Goal: Manage account settings

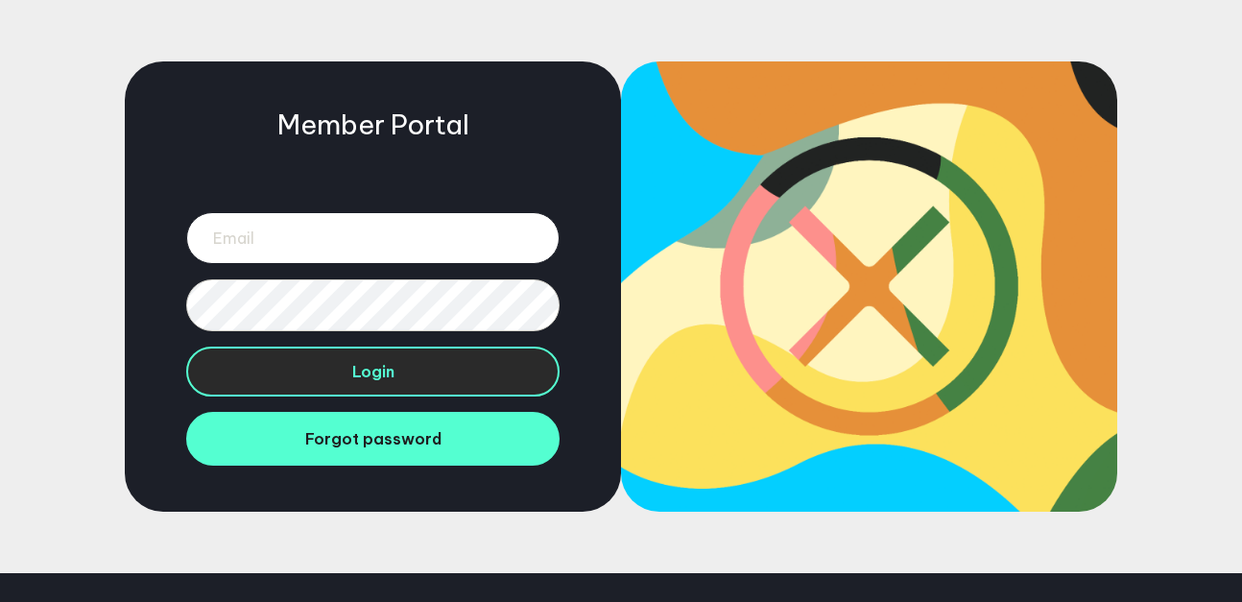
type input "[EMAIL_ADDRESS][DOMAIN_NAME]"
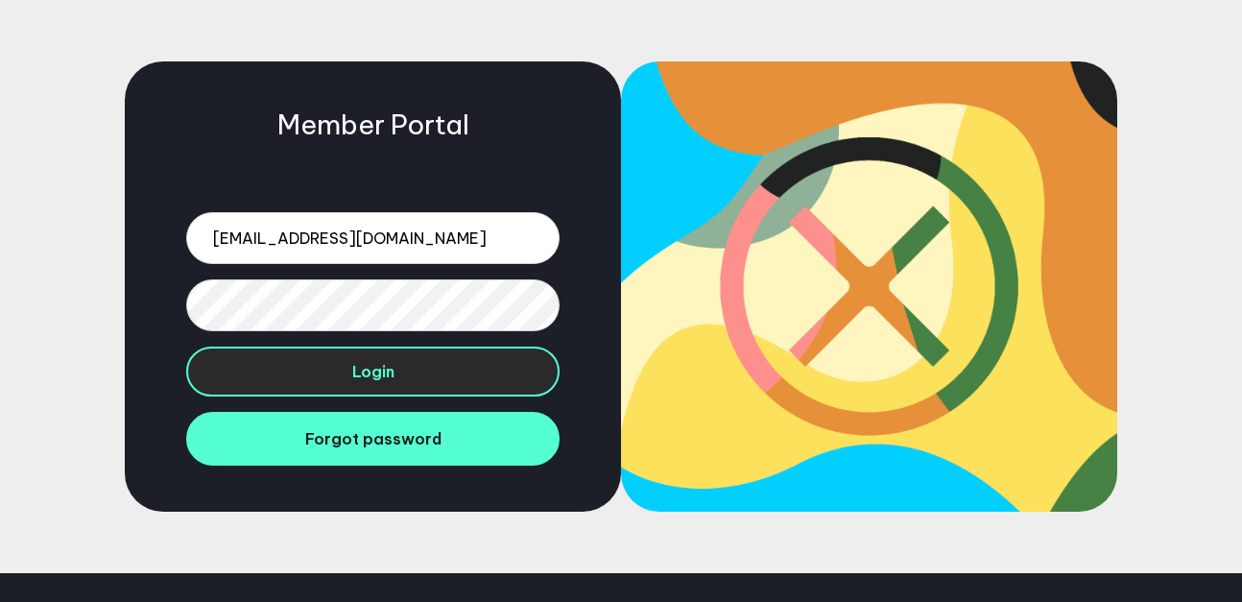
click at [397, 362] on button "Login" at bounding box center [372, 372] width 373 height 50
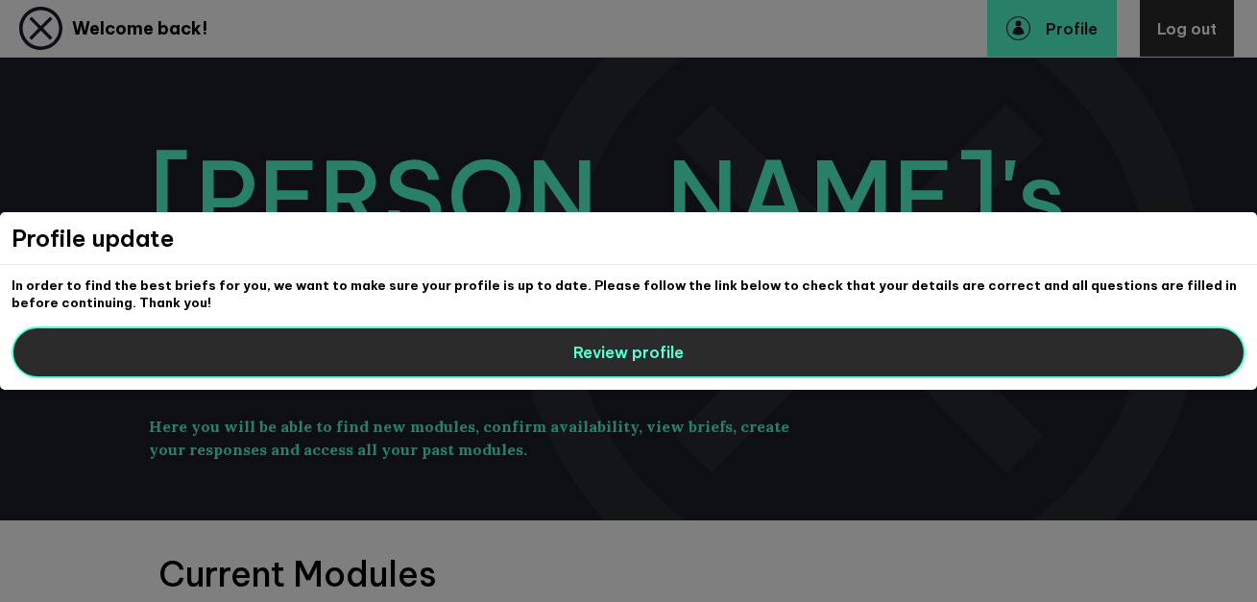
click at [558, 347] on button "Review profile" at bounding box center [629, 352] width 1234 height 52
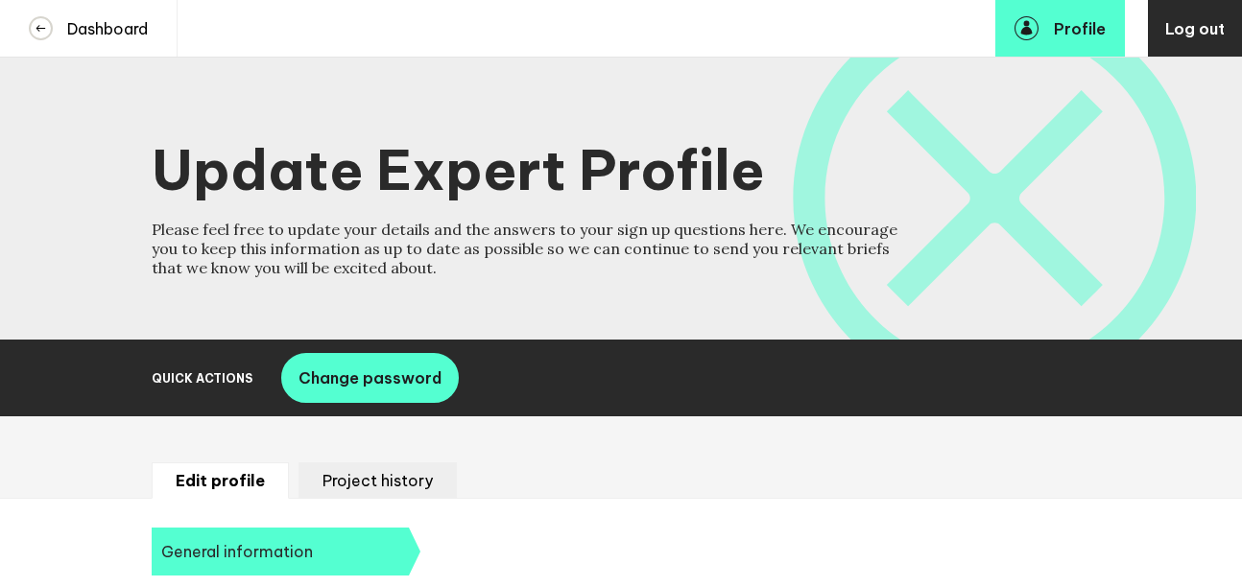
select select "19089"
select select "20252"
select select "19085"
select select "14724"
select select "17609"
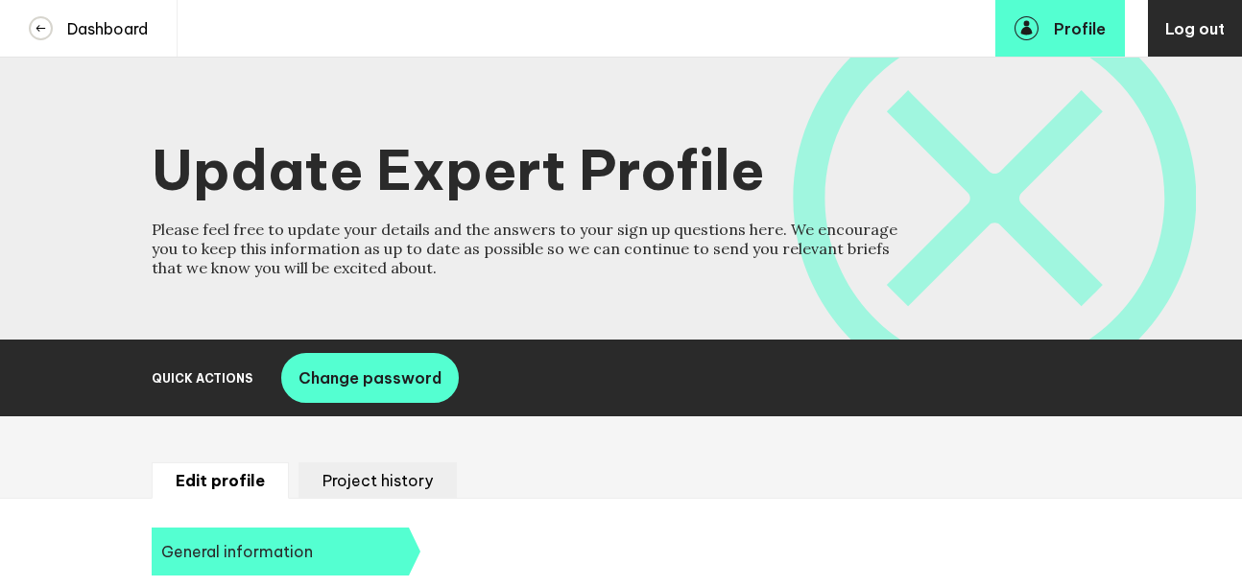
select select "8851"
select select "14666"
